Goal: Book appointment/travel/reservation

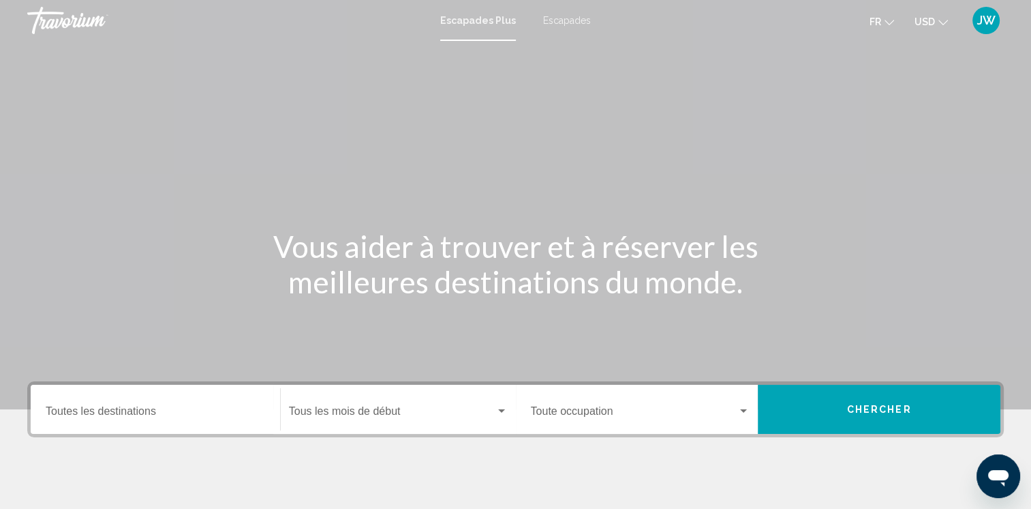
click at [934, 28] on button "USD USD ($) MXN (Mex$) CAD (Can$) GBP (£) EUR (€) AUD (A$) NZD (NZ$) CNY (CN¥)" at bounding box center [931, 22] width 33 height 20
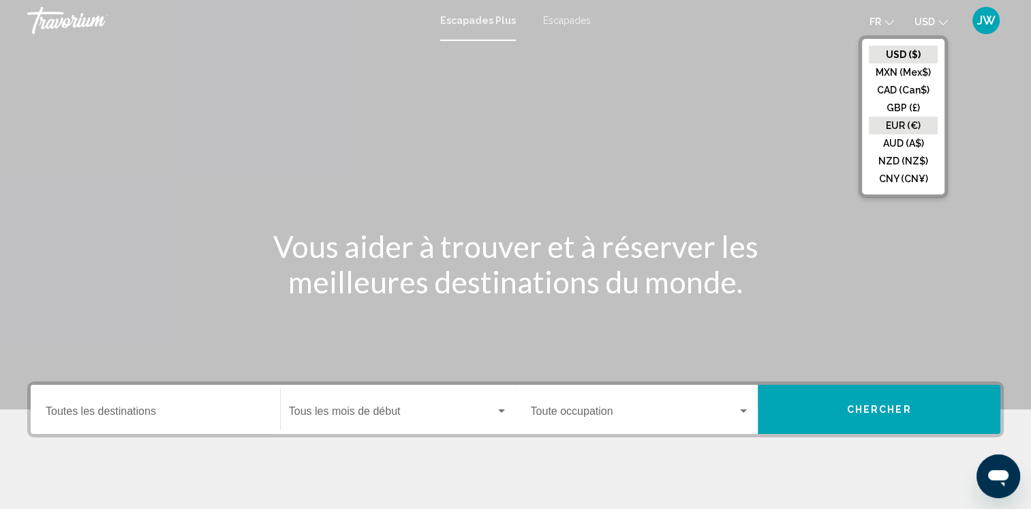
click at [903, 130] on button "EUR (€)" at bounding box center [903, 126] width 69 height 18
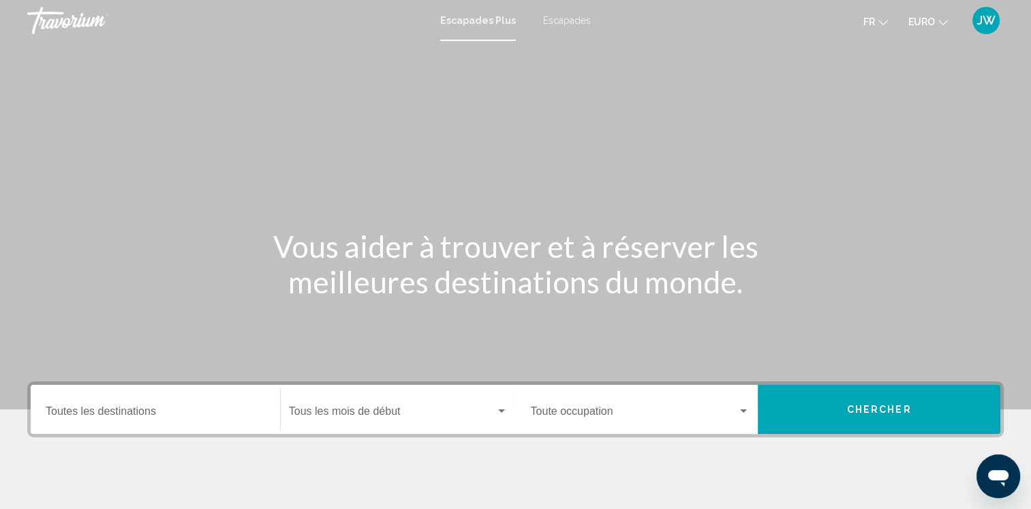
click at [562, 15] on span "Escapades" at bounding box center [567, 20] width 48 height 11
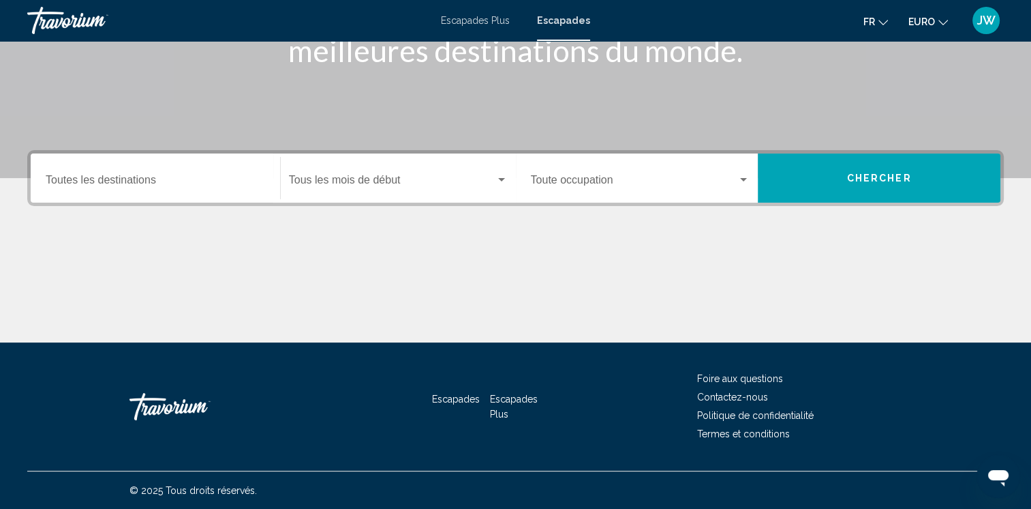
scroll to position [155, 0]
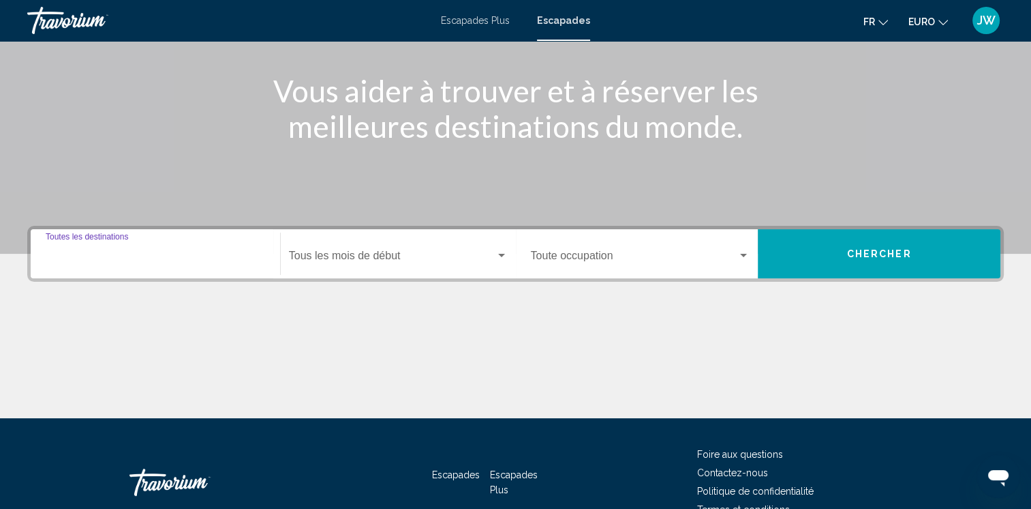
click at [132, 252] on input "Destination Toutes les destinations" at bounding box center [155, 258] width 219 height 12
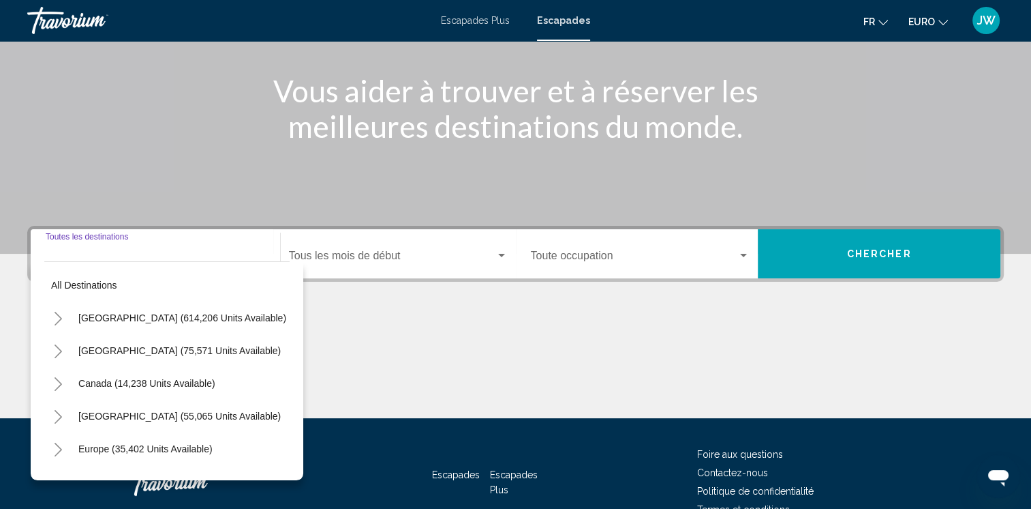
scroll to position [231, 0]
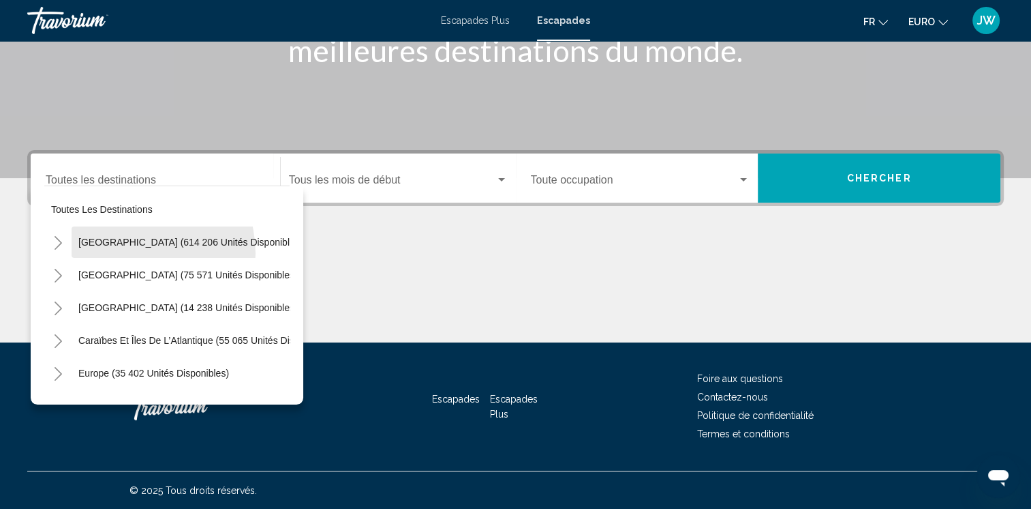
click at [132, 252] on button "[GEOGRAPHIC_DATA] (614 206 unités disponibles)" at bounding box center [191, 241] width 238 height 31
type input "**********"
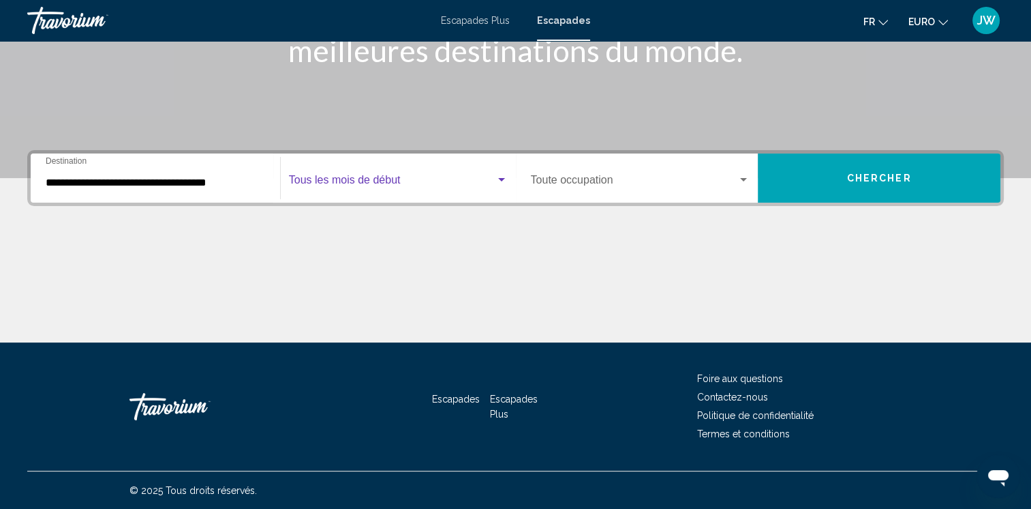
click at [405, 181] on span "Widget de recherche" at bounding box center [392, 183] width 207 height 12
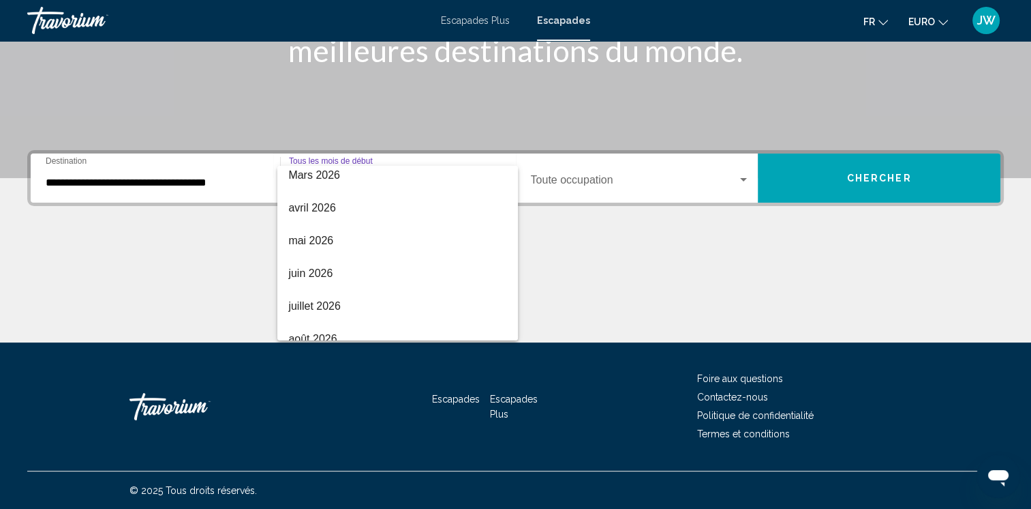
scroll to position [284, 0]
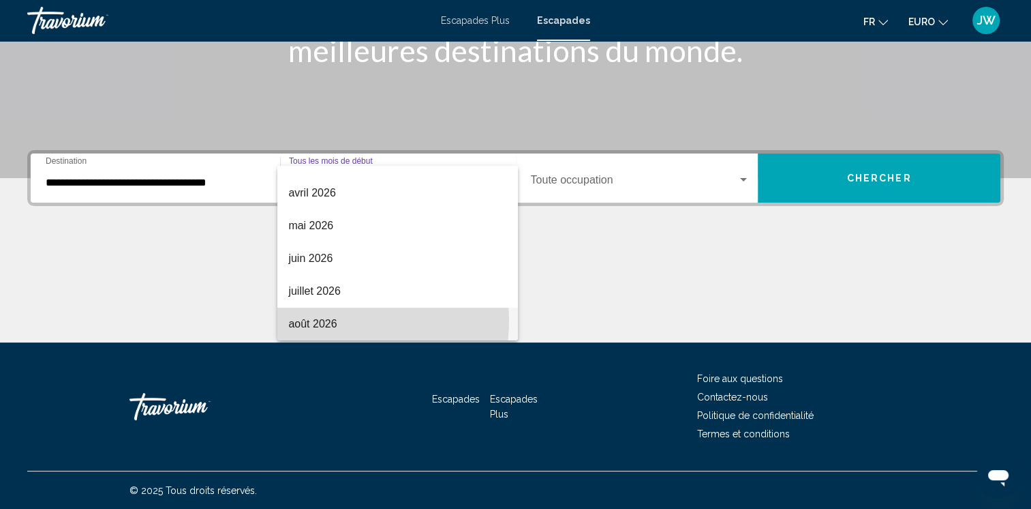
click at [344, 320] on span "août 2026" at bounding box center [397, 323] width 219 height 33
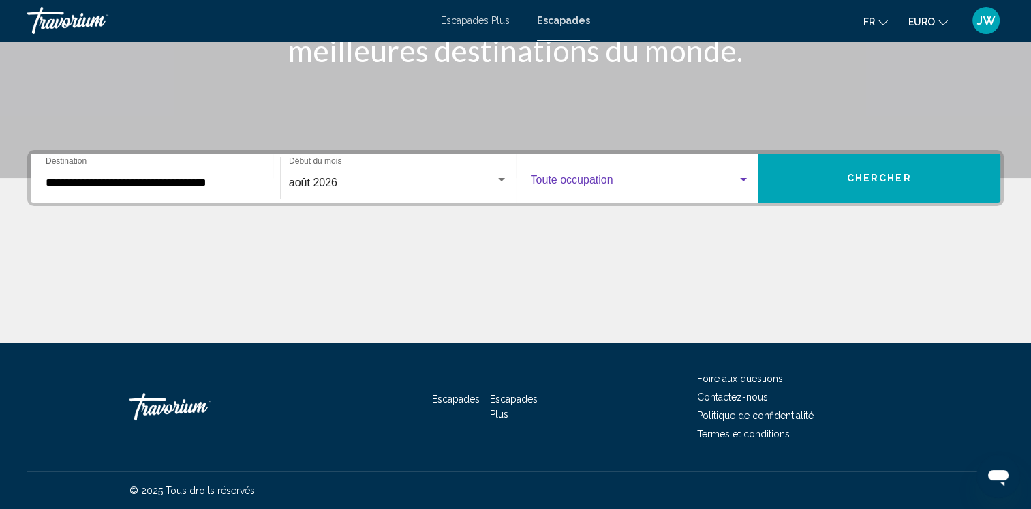
click at [676, 184] on span "Widget de recherche" at bounding box center [634, 183] width 207 height 12
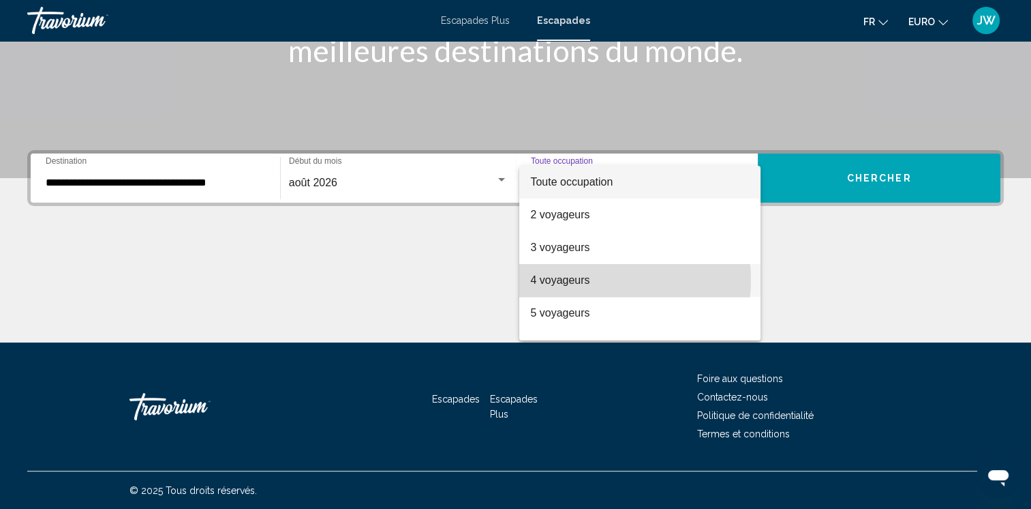
click at [594, 279] on span "4 voyageurs" at bounding box center [639, 280] width 219 height 33
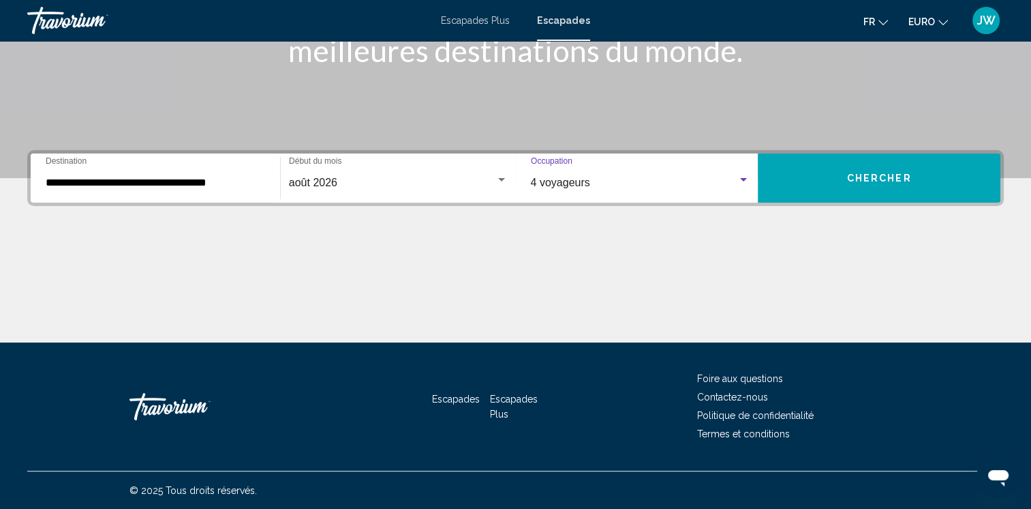
click at [864, 179] on span "Chercher" at bounding box center [879, 178] width 65 height 11
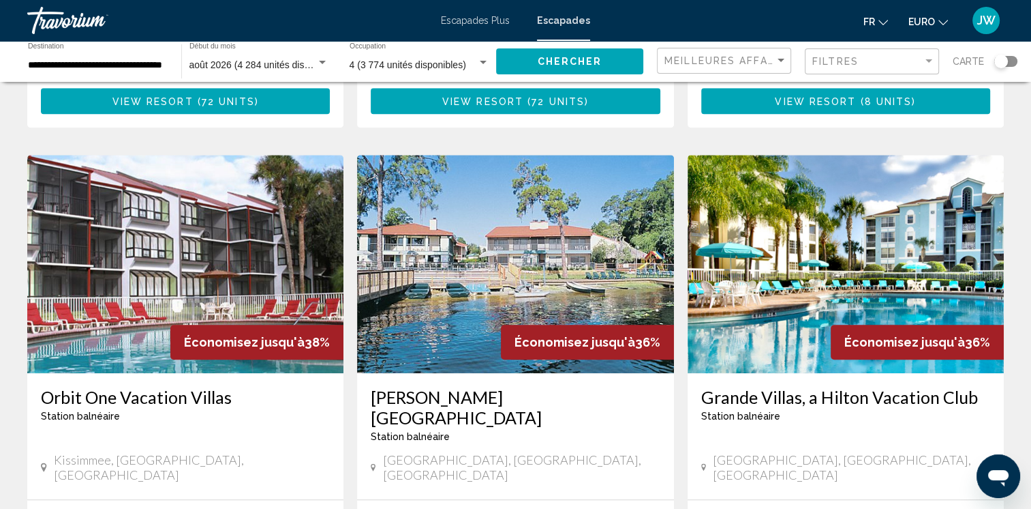
scroll to position [1045, 0]
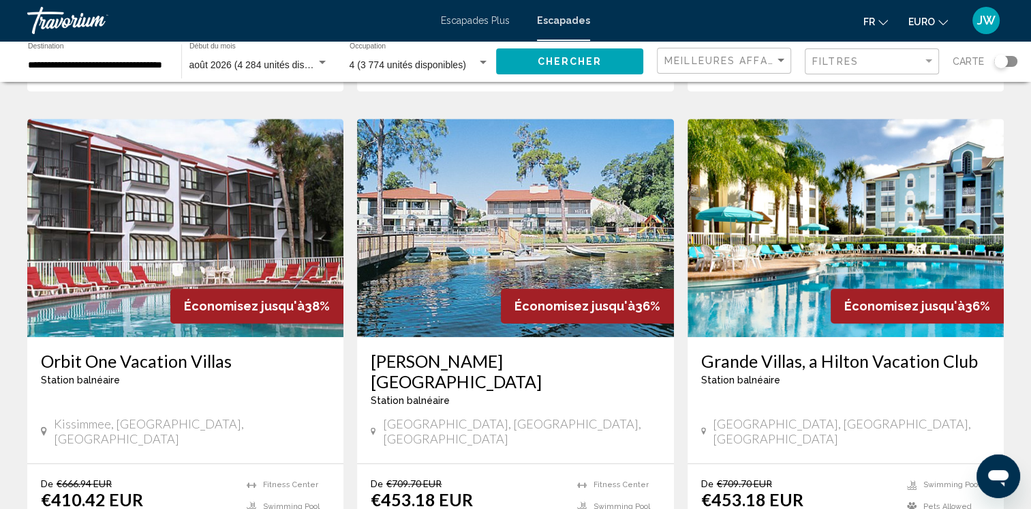
click at [813, 203] on img "Contenu principal" at bounding box center [846, 228] width 316 height 218
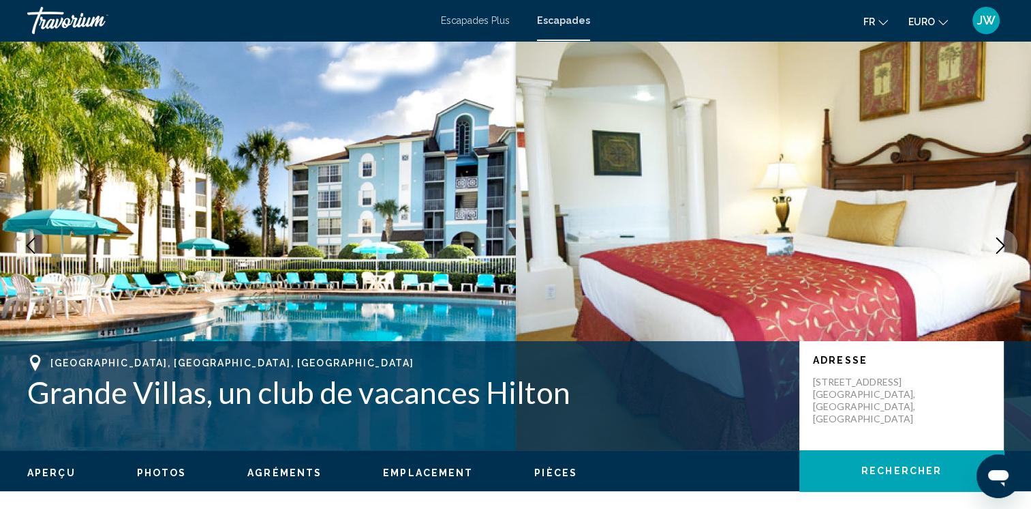
click at [1001, 247] on icon "Image suivante" at bounding box center [1001, 245] width 9 height 16
click at [997, 242] on icon "Image suivante" at bounding box center [1000, 245] width 16 height 16
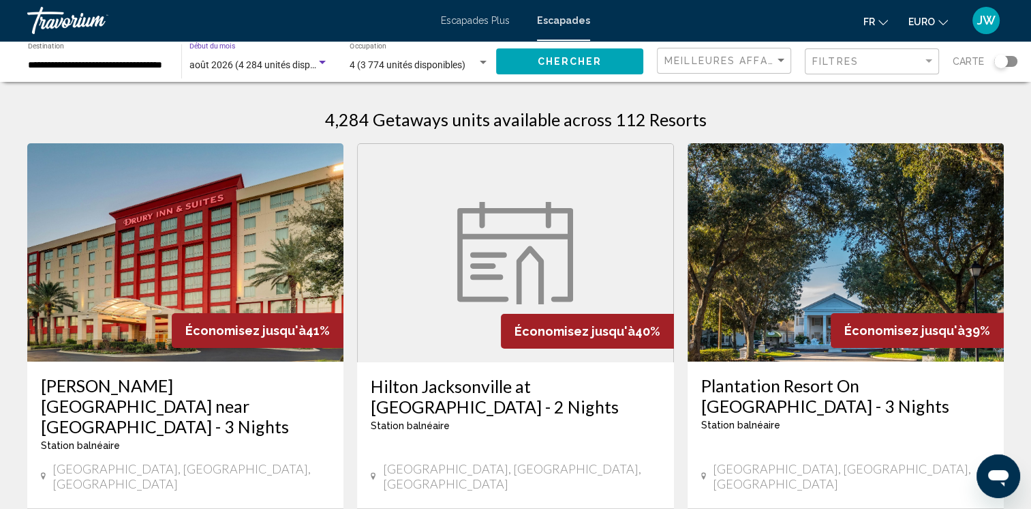
click at [266, 64] on span "août 2026 (4 284 unités disponibles)" at bounding box center [267, 64] width 154 height 11
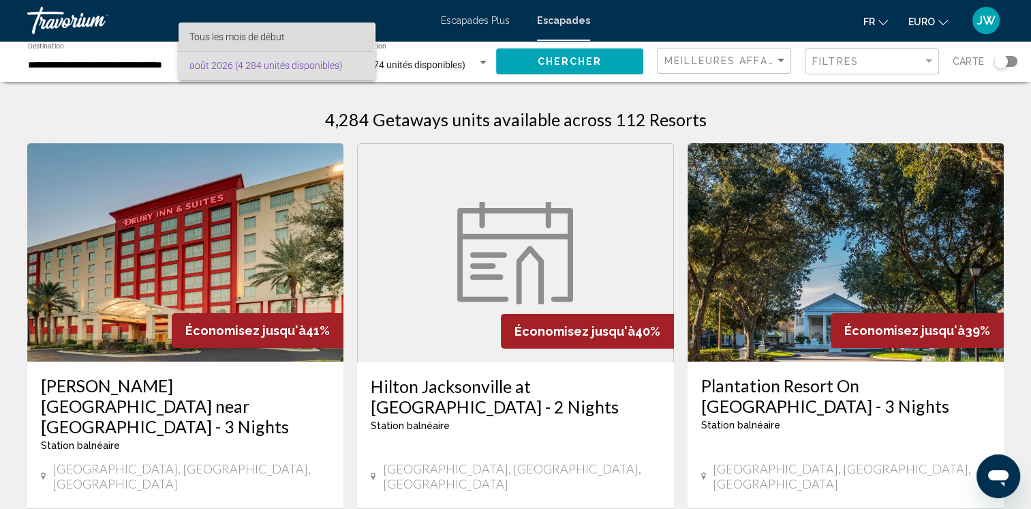
click at [266, 39] on span "Tous les mois de début" at bounding box center [237, 36] width 95 height 11
